Goal: Use online tool/utility: Utilize a website feature to perform a specific function

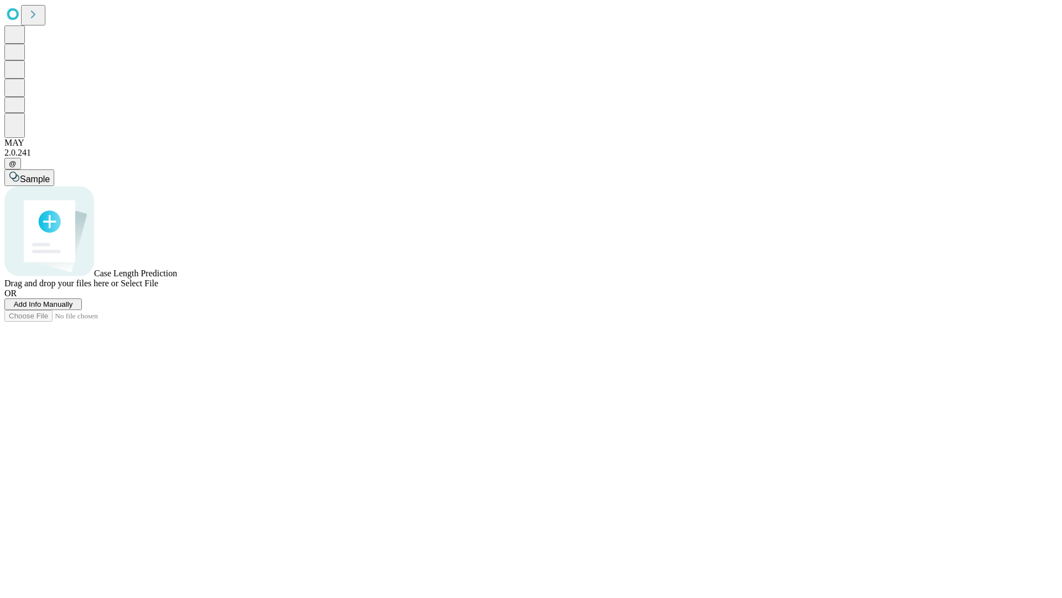
click at [158, 288] on span "Select File" at bounding box center [140, 282] width 38 height 9
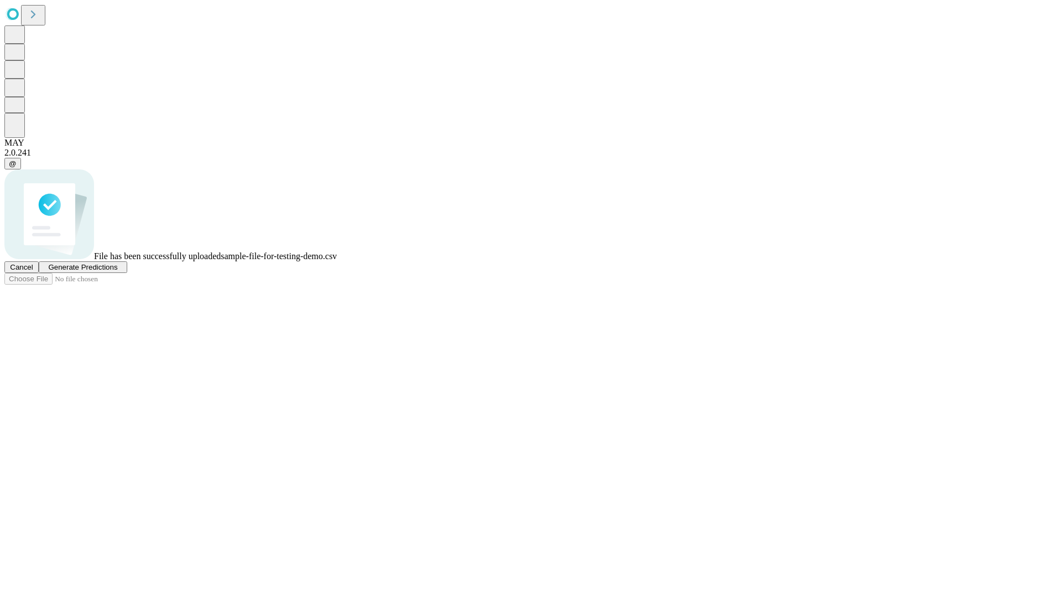
click at [117, 271] on span "Generate Predictions" at bounding box center [82, 267] width 69 height 8
